Goal: Navigation & Orientation: Find specific page/section

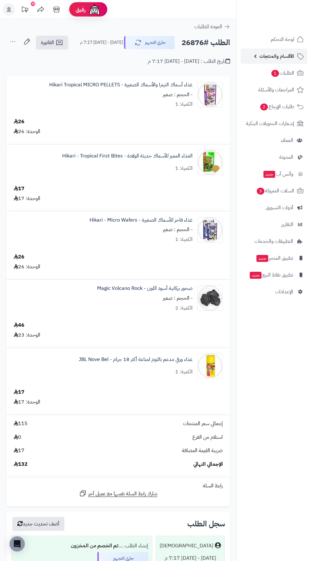
click at [277, 55] on span "الأقسام والمنتجات" at bounding box center [276, 56] width 35 height 9
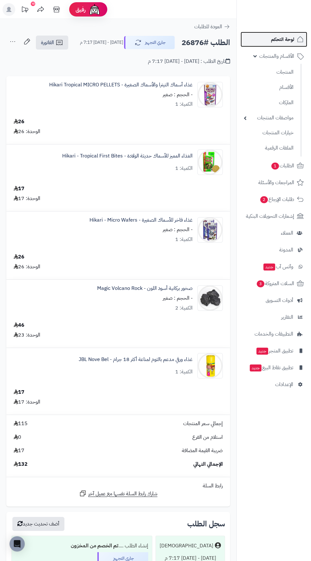
click at [272, 39] on span "لوحة التحكم" at bounding box center [282, 39] width 23 height 9
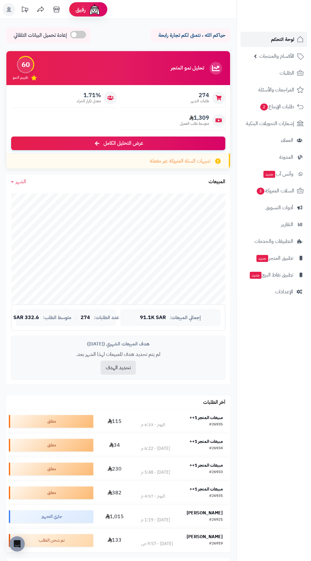
click at [257, 35] on link "لوحة التحكم" at bounding box center [274, 39] width 67 height 15
